Goal: Information Seeking & Learning: Find specific fact

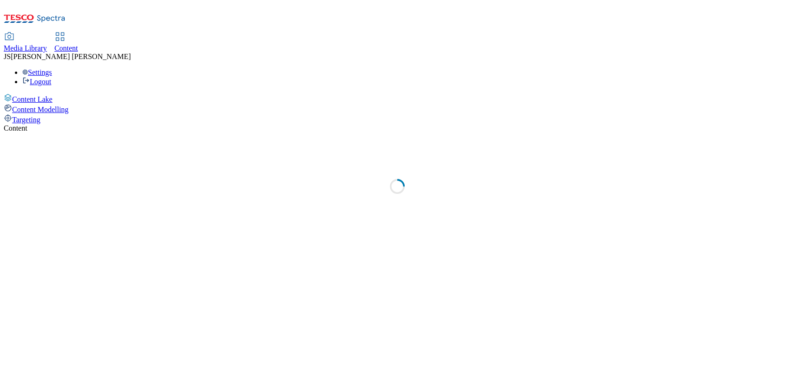
select select "ghs-[GEOGRAPHIC_DATA]"
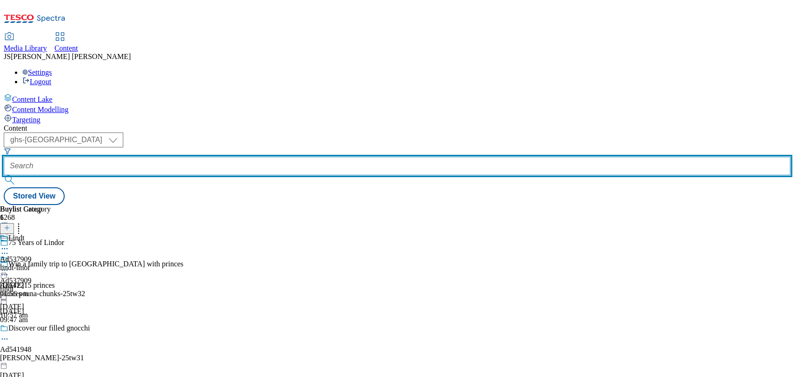
click at [222, 157] on input "text" at bounding box center [397, 166] width 786 height 19
paste input "nestle-winalot-25tw30"
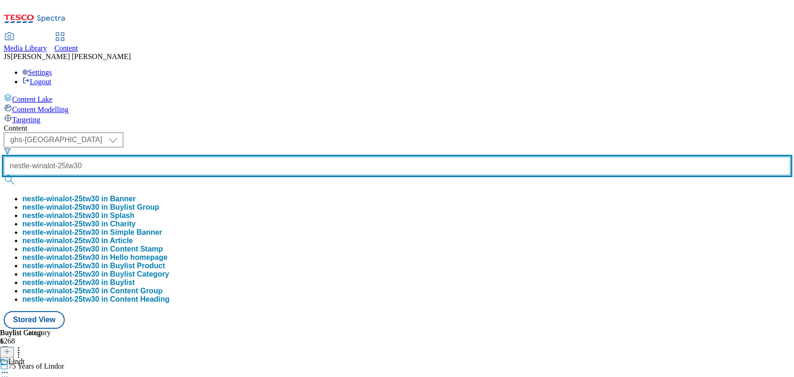
type input "nestle-winalot-25tw30"
click at [4, 175] on button "submit" at bounding box center [10, 179] width 13 height 9
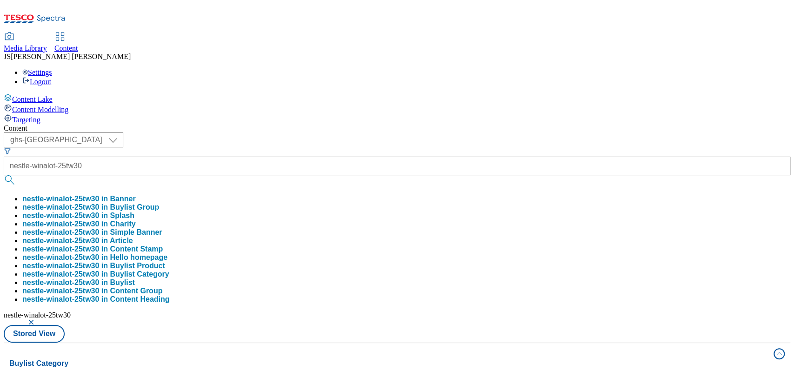
click at [487, 124] on div "Content" at bounding box center [397, 128] width 786 height 8
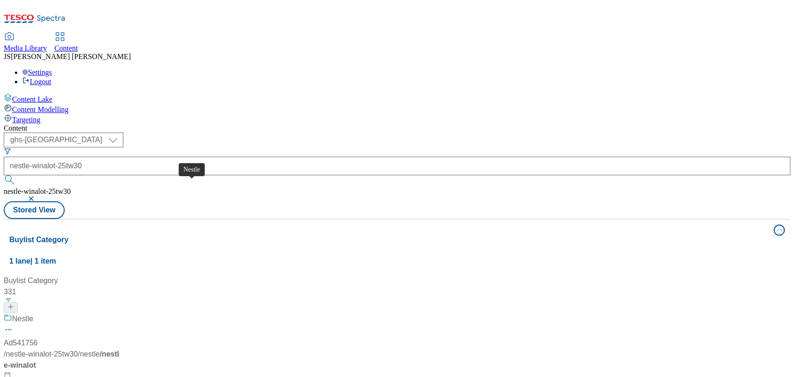
click at [33, 313] on span "Nestle" at bounding box center [22, 319] width 21 height 12
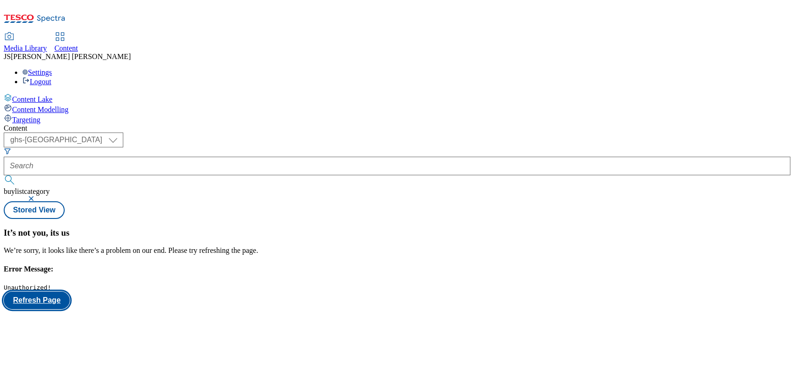
click at [70, 291] on button "Refresh Page" at bounding box center [37, 300] width 66 height 18
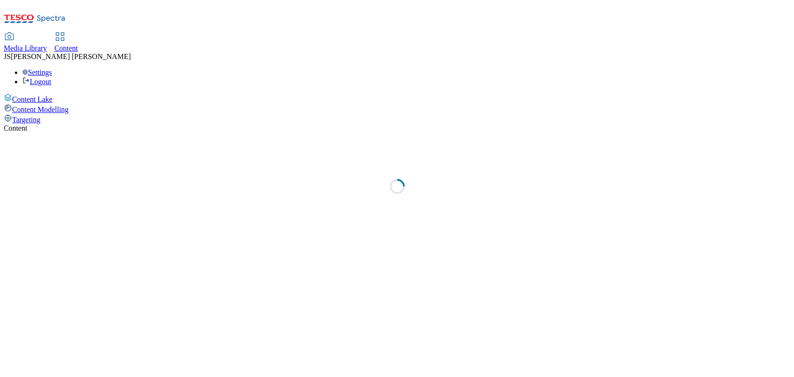
select select "ghs-[GEOGRAPHIC_DATA]"
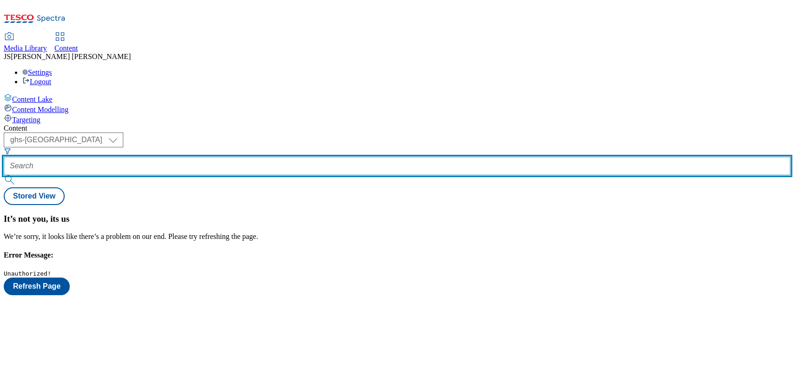
click at [230, 157] on input "text" at bounding box center [397, 166] width 786 height 19
paste input "nestle-winalot-25tw30"
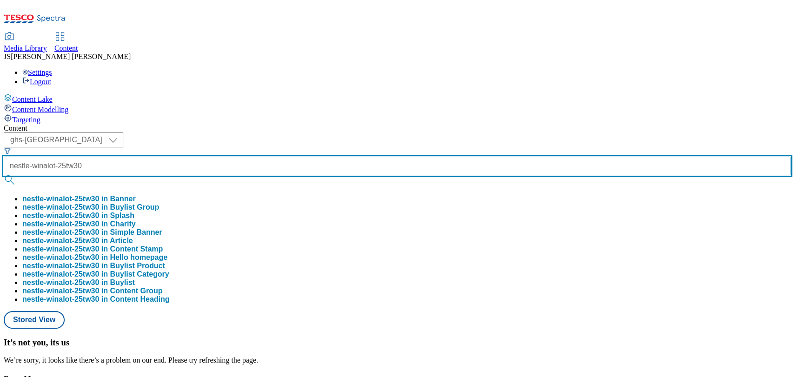
type input "nestle-winalot-25tw30"
click at [4, 175] on button "submit" at bounding box center [10, 179] width 13 height 9
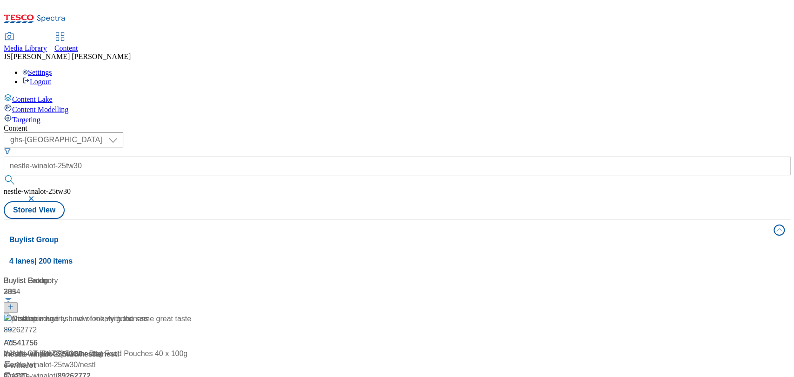
click at [470, 124] on div "Content ( optional ) ghs-roi ghs-uk ghs-uk nestle-winalot-25tw30 nestle-winalot…" at bounding box center [397, 378] width 786 height 508
click at [37, 196] on button "button" at bounding box center [31, 199] width 9 height 6
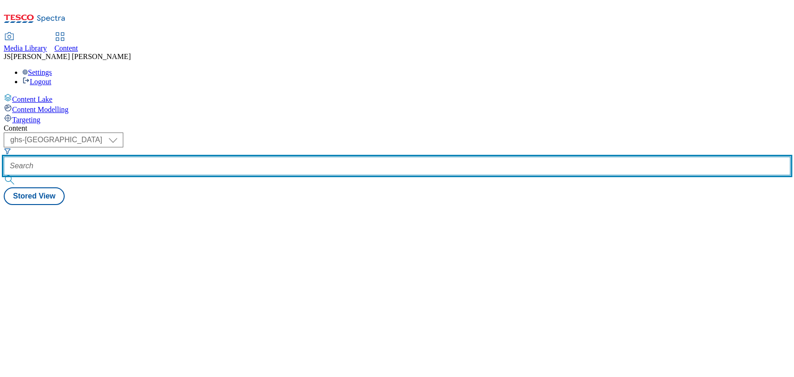
click at [234, 157] on input "text" at bounding box center [397, 166] width 786 height 19
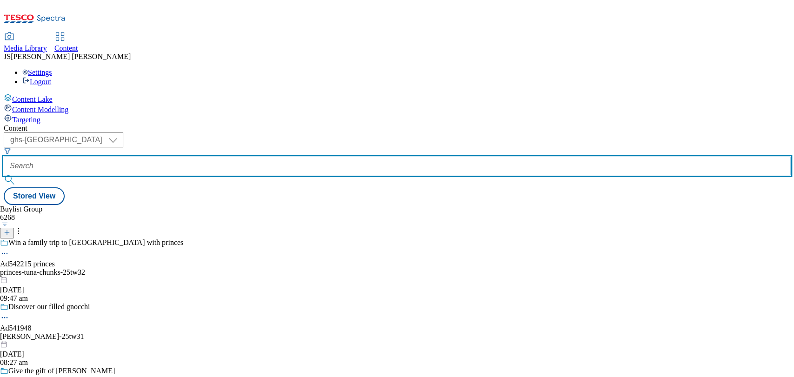
paste input "nestle-winalot-25tw30"
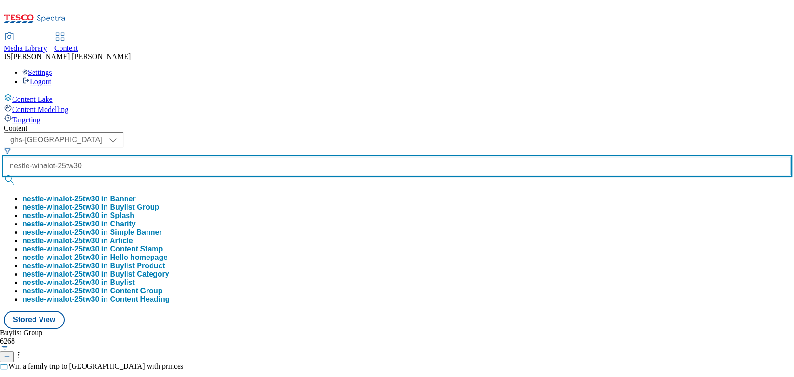
type input "nestle-winalot-25tw30"
click at [4, 175] on button "submit" at bounding box center [10, 179] width 13 height 9
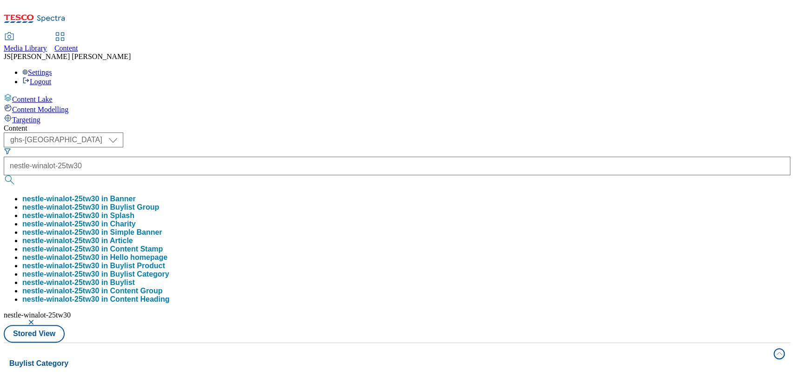
click at [399, 33] on div "Media Library Content JS Jess Smith Settings Logout" at bounding box center [397, 59] width 786 height 53
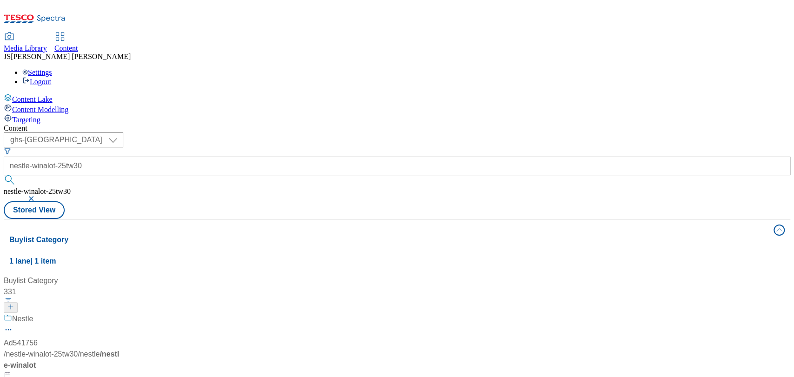
click at [120, 349] on div "/ nestle-winalot-25tw30 / nestle / nestle-winalot" at bounding box center [62, 360] width 116 height 22
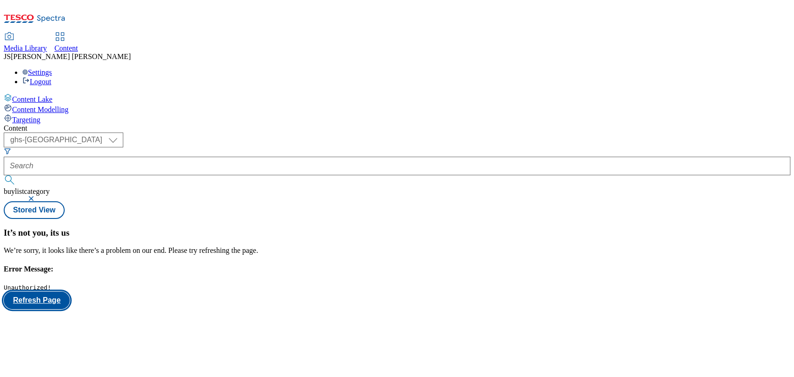
click at [70, 291] on button "Refresh Page" at bounding box center [37, 300] width 66 height 18
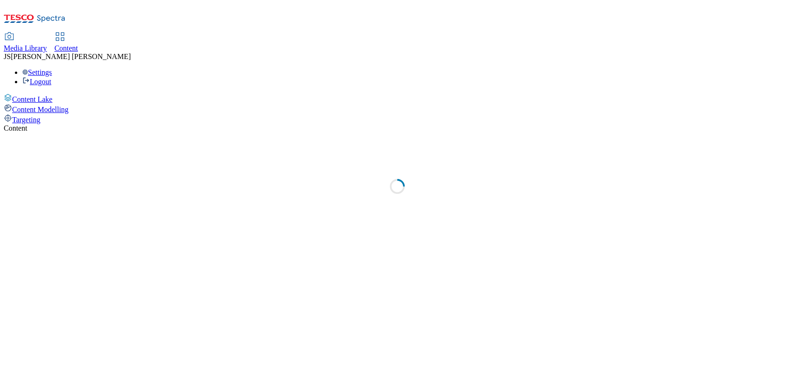
select select "ghs-[GEOGRAPHIC_DATA]"
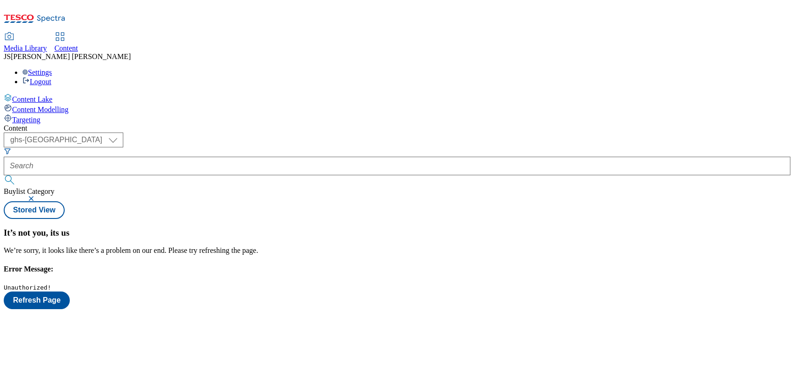
click at [221, 124] on div "Content ( optional ) ghs-roi ghs-uk ghs-uk Buylist Category Stored View It’s no…" at bounding box center [397, 216] width 786 height 185
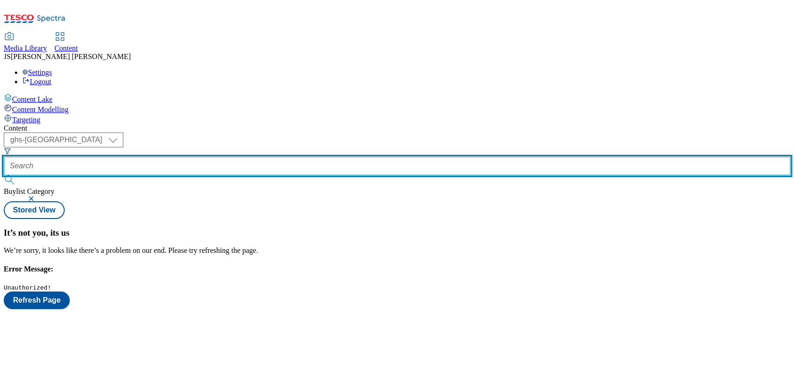
click at [219, 157] on input "text" at bounding box center [397, 166] width 786 height 19
paste input "nestle-winalot-25tw30"
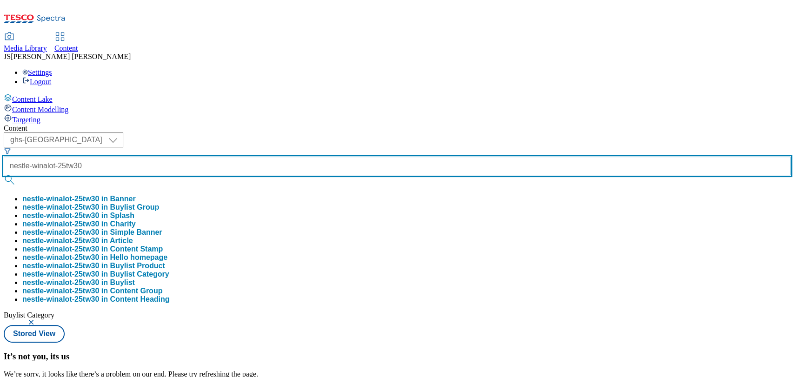
type input "nestle-winalot-25tw30"
click at [4, 175] on button "submit" at bounding box center [10, 179] width 13 height 9
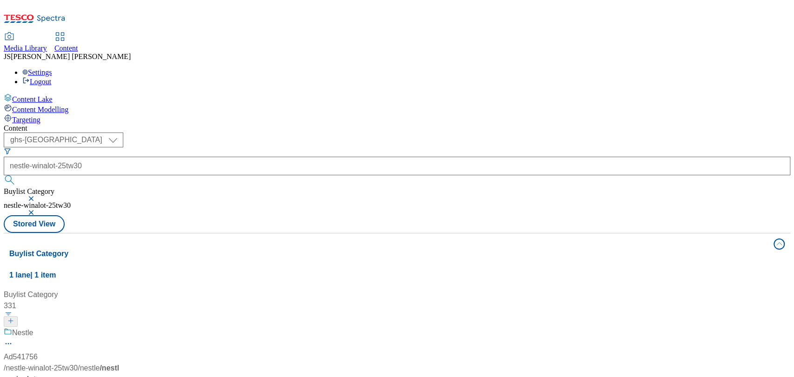
click at [37, 196] on button "button" at bounding box center [31, 199] width 9 height 6
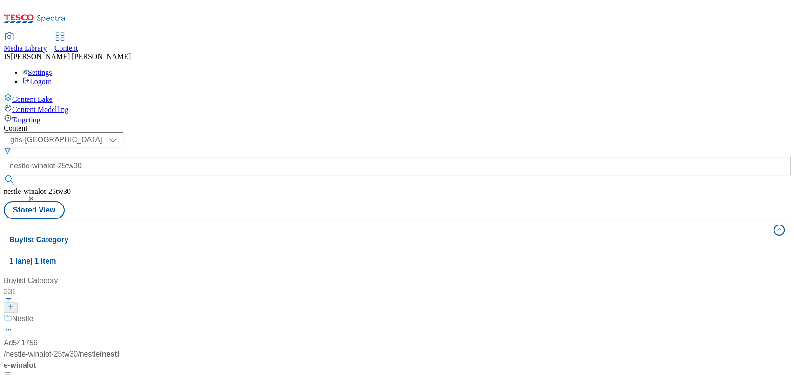
click at [401, 124] on div "Content" at bounding box center [397, 128] width 786 height 8
click at [33, 313] on div "Nestle" at bounding box center [22, 318] width 21 height 11
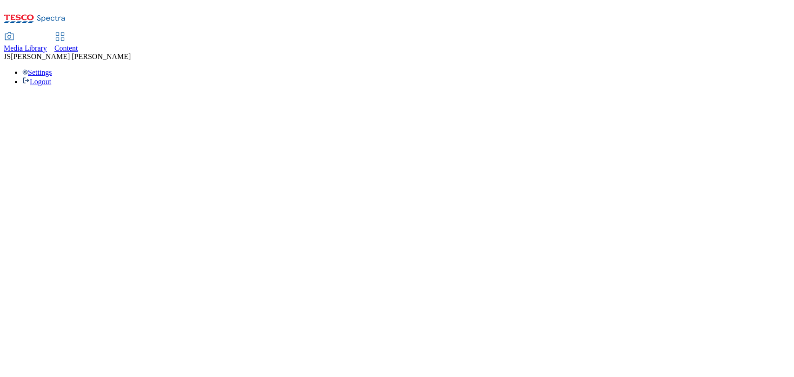
select select "ghs-[GEOGRAPHIC_DATA]"
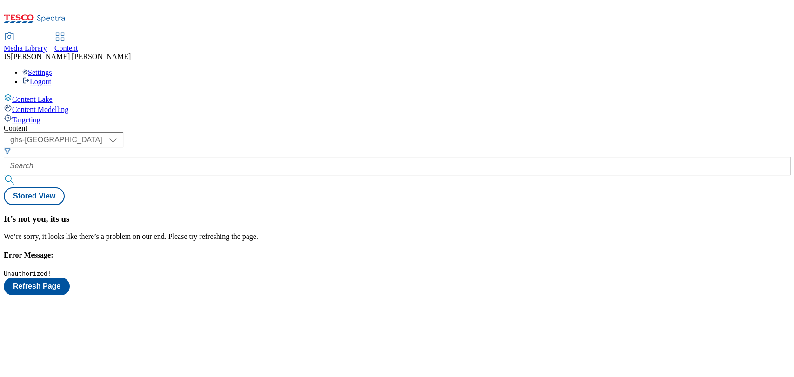
click at [232, 124] on div "Content ( optional ) ghs-roi ghs-uk ghs-uk Stored View It’s not you, its us We’…" at bounding box center [397, 209] width 786 height 171
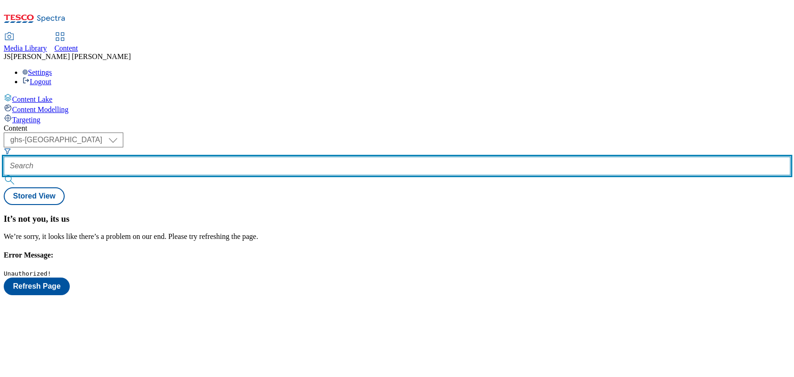
click at [234, 157] on input "text" at bounding box center [397, 166] width 786 height 19
paste input "nestle-winalot-25tw30"
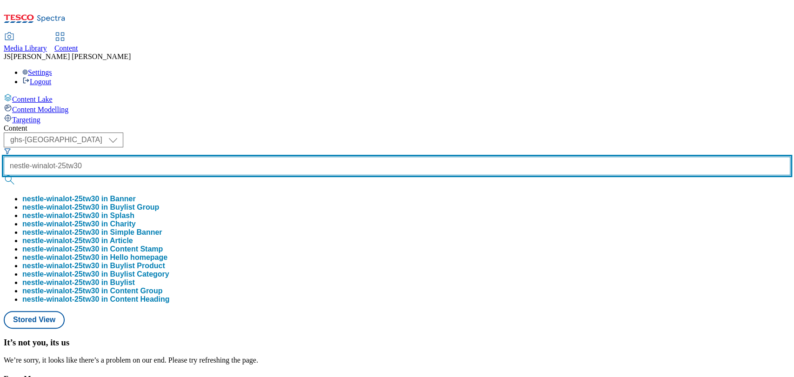
type input "nestle-winalot-25tw30"
click at [4, 175] on button "submit" at bounding box center [10, 179] width 13 height 9
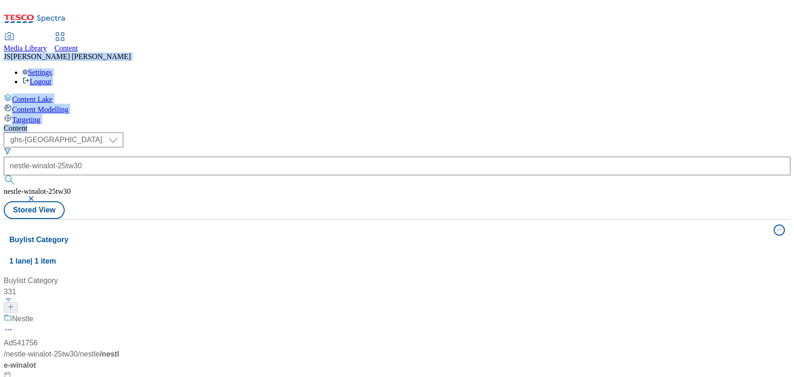
scroll to position [119, 0]
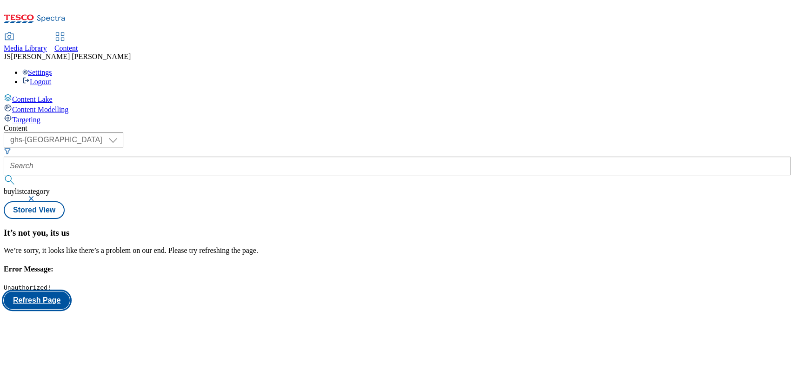
click at [70, 291] on button "Refresh Page" at bounding box center [37, 300] width 66 height 18
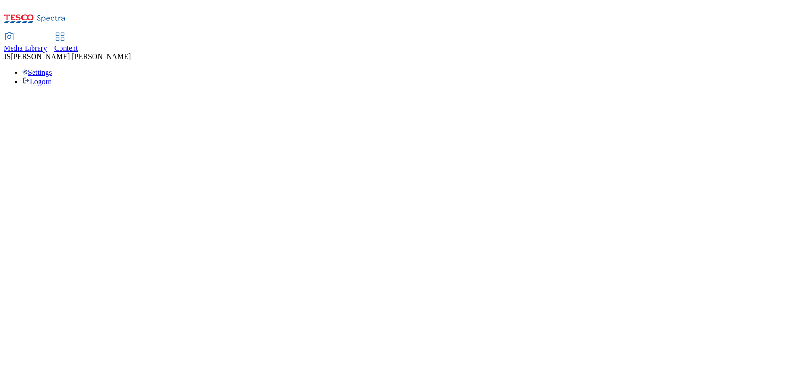
select select "ghs-[GEOGRAPHIC_DATA]"
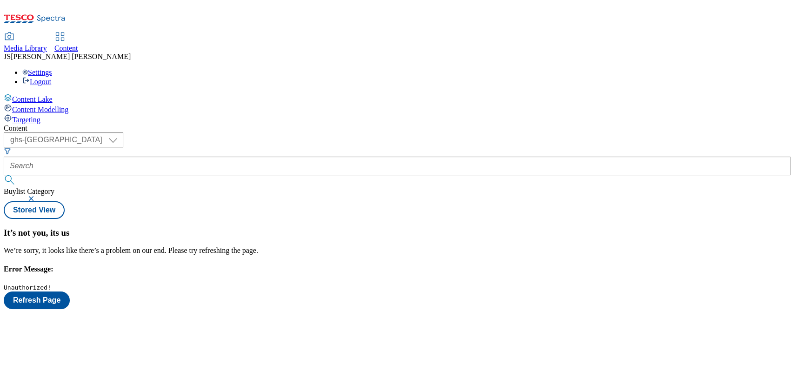
click at [356, 133] on div "Content ( optional ) ghs-roi ghs-[GEOGRAPHIC_DATA] ghs-uk Buylist Category Stor…" at bounding box center [397, 216] width 786 height 185
